Goal: Complete application form

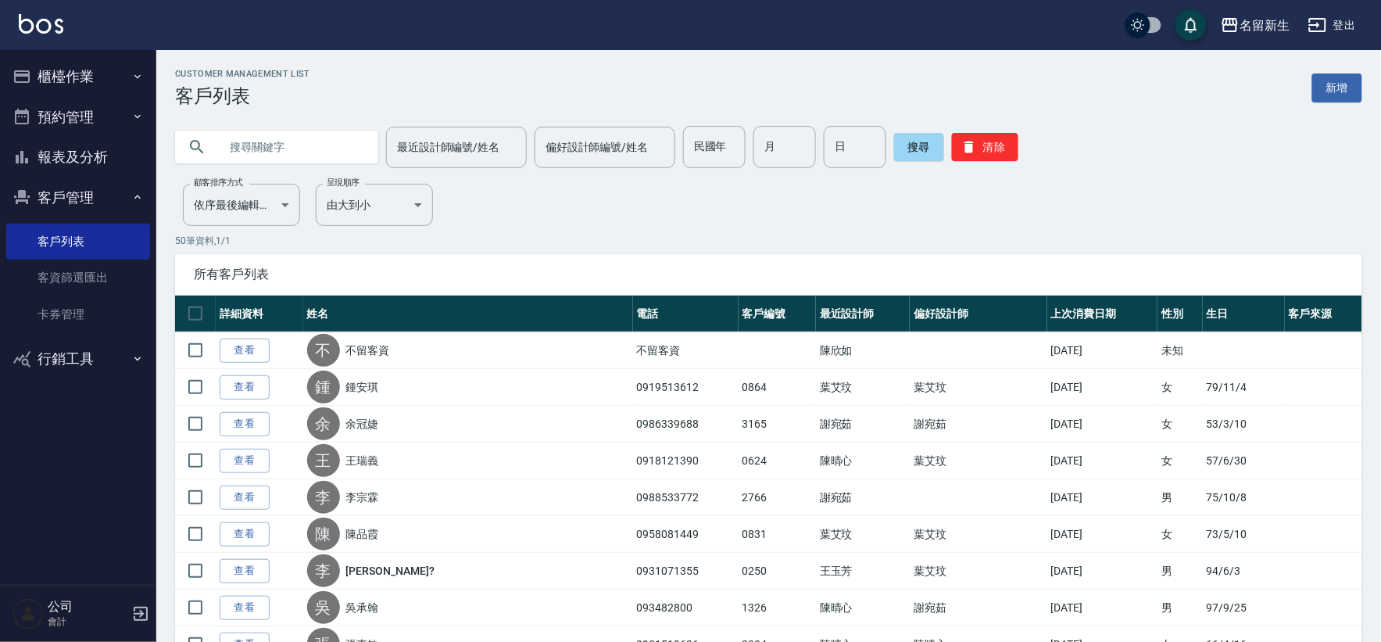
click at [295, 142] on input "text" at bounding box center [292, 147] width 147 height 42
type input "'"
type input "黃"
type input "黃冠傑"
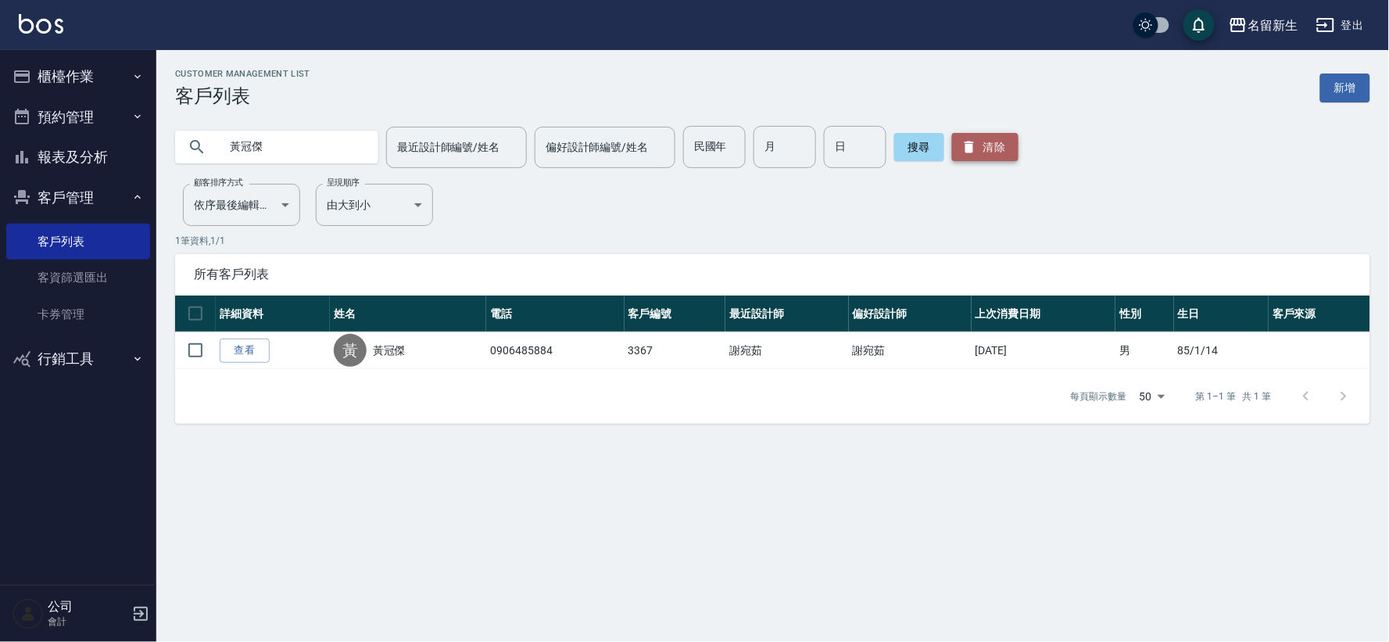
click at [961, 155] on button "清除" at bounding box center [985, 147] width 66 height 28
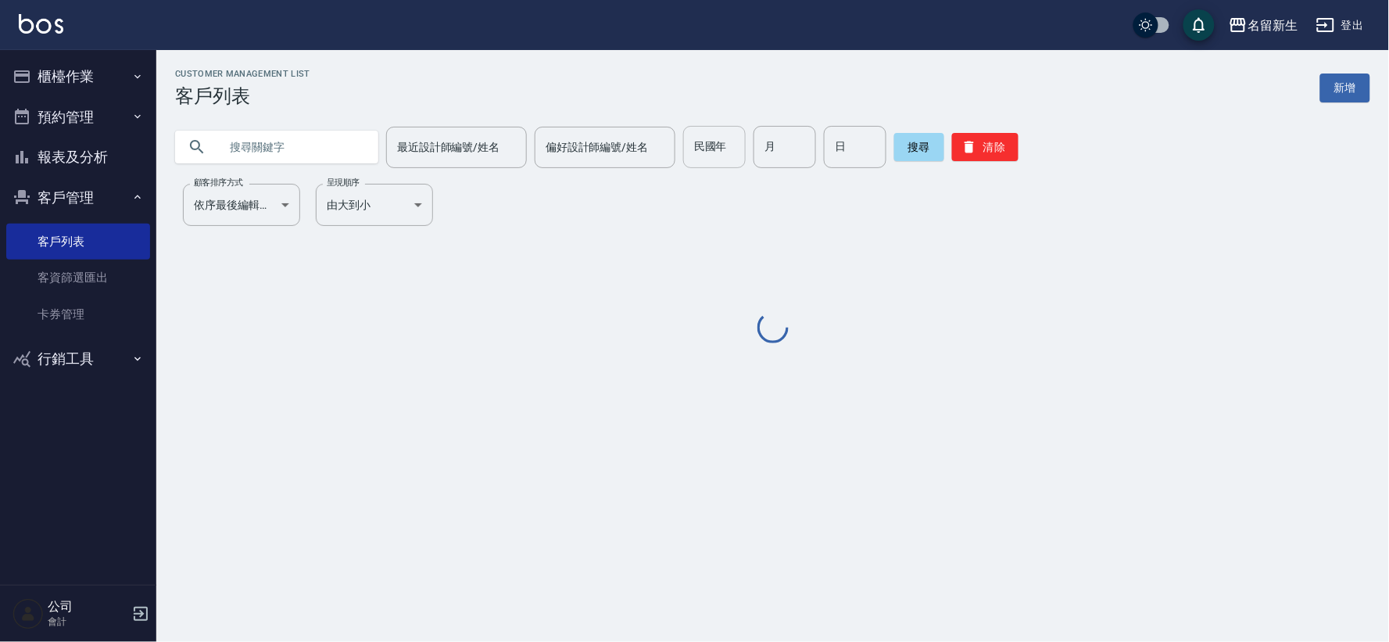
click at [698, 153] on input "民國年" at bounding box center [714, 147] width 63 height 42
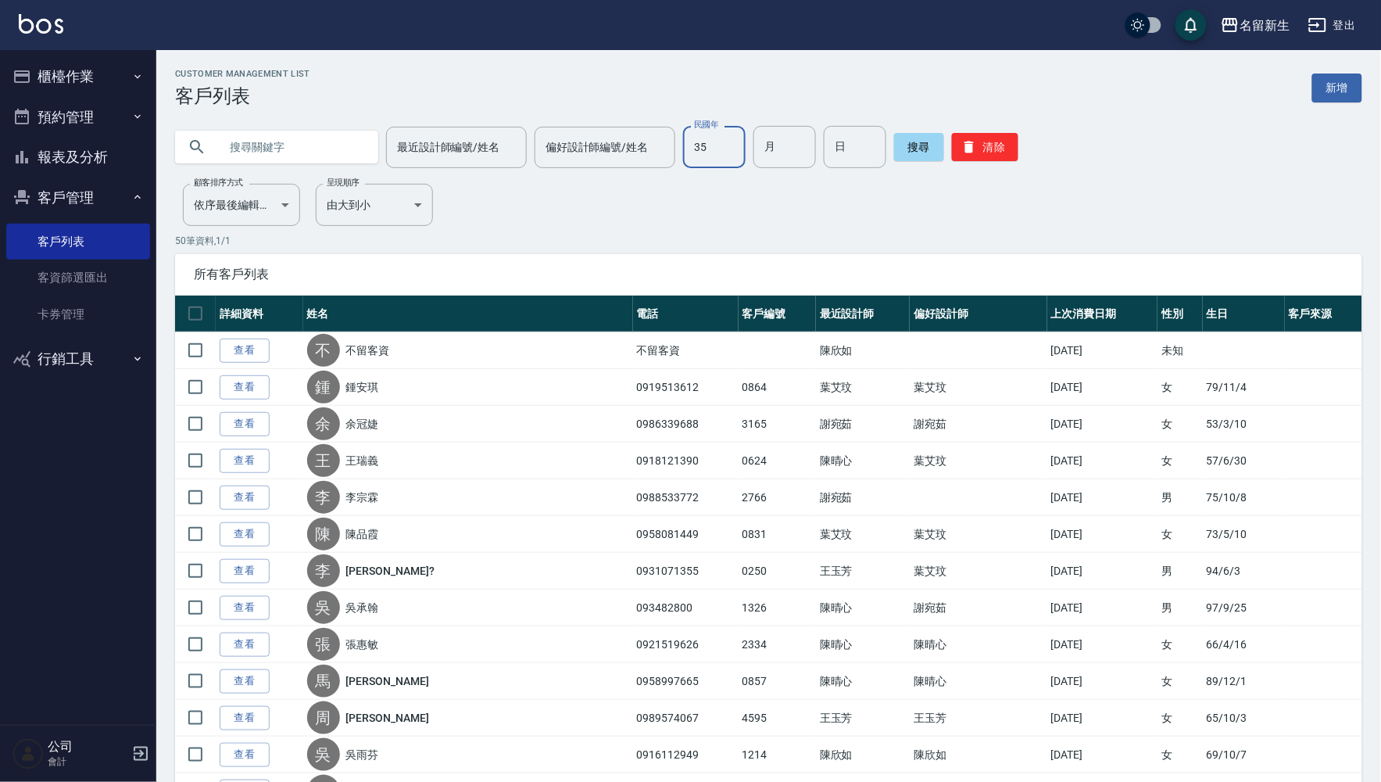
type input "3"
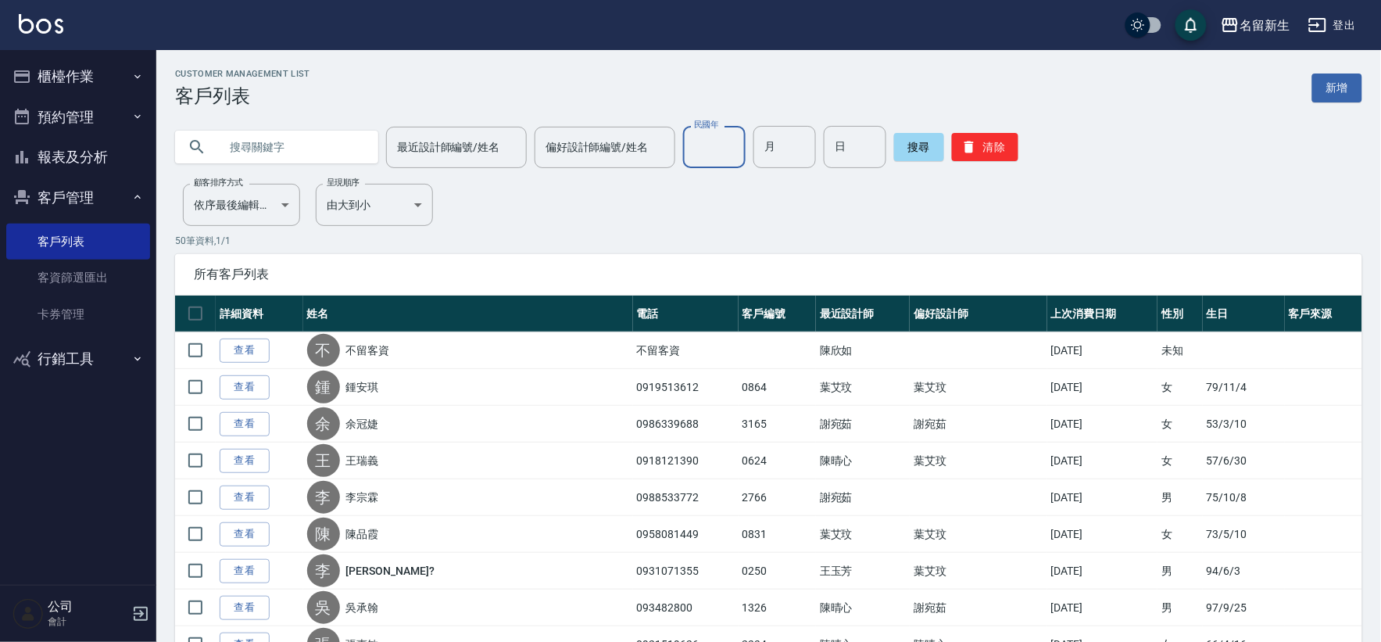
click at [721, 152] on input "民國年" at bounding box center [714, 147] width 63 height 42
click at [721, 152] on input "654" at bounding box center [714, 147] width 63 height 42
type input "65"
type input "09"
type input "22"
